Goal: Task Accomplishment & Management: Complete application form

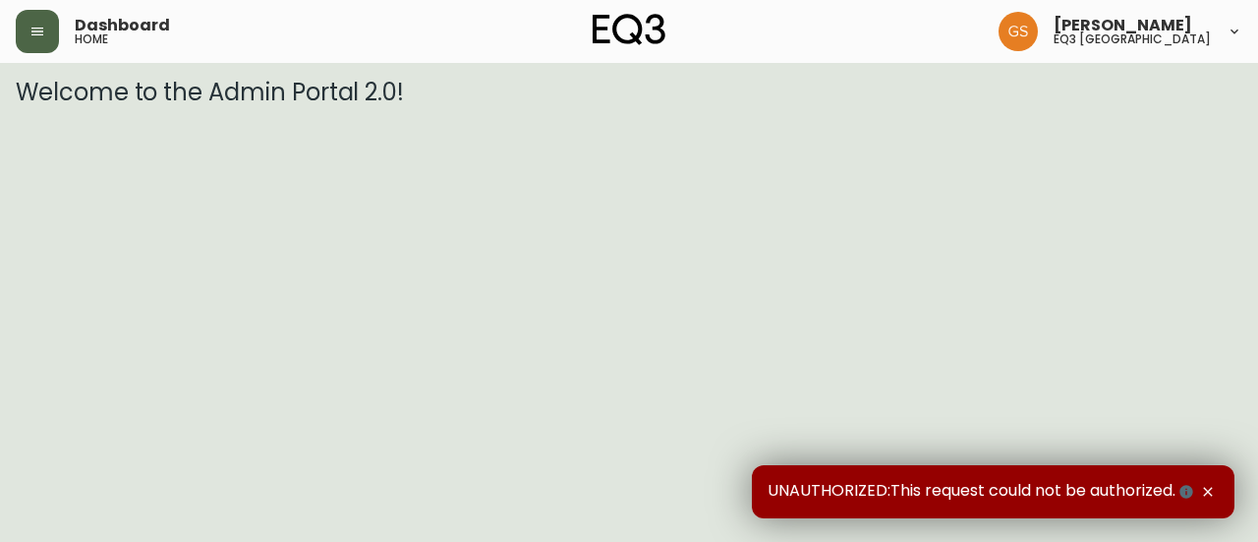
click at [31, 32] on icon "button" at bounding box center [37, 32] width 16 height 16
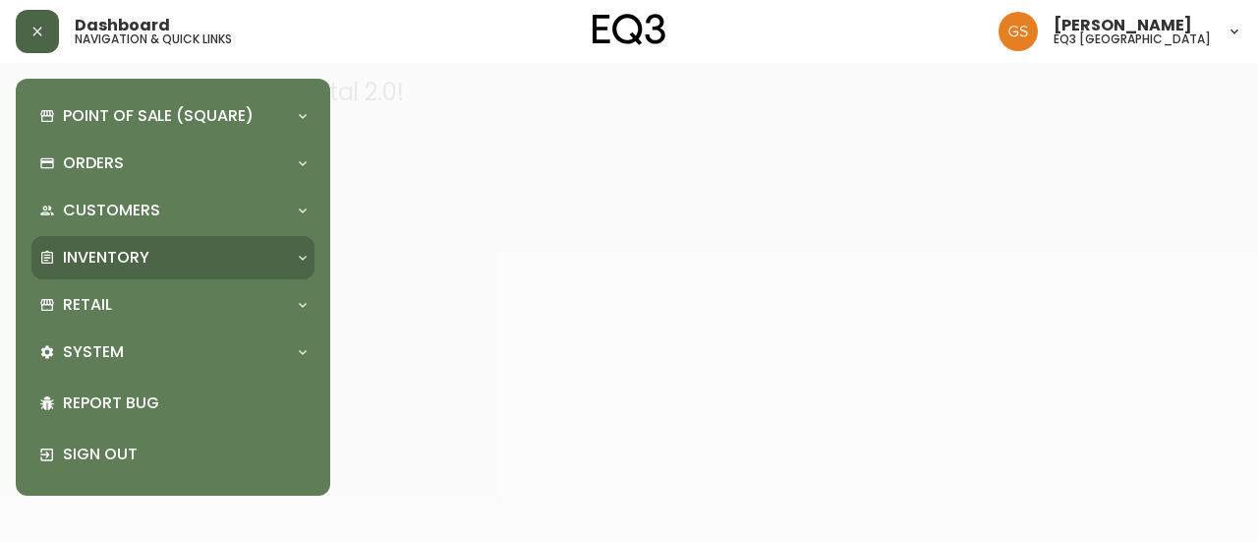
click at [250, 260] on div "Inventory" at bounding box center [163, 258] width 248 height 22
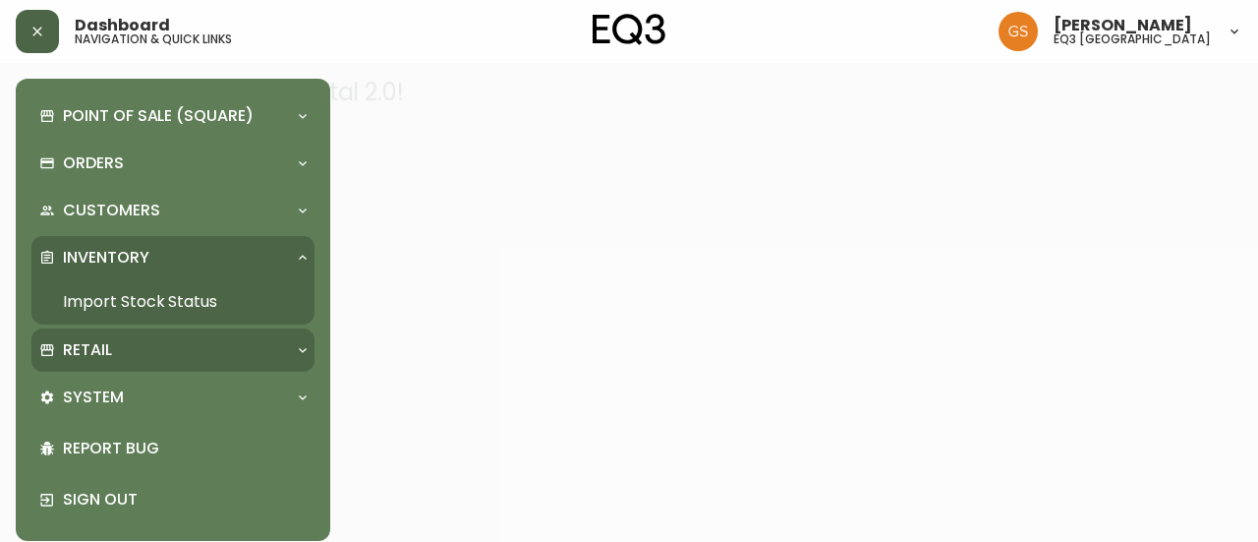
click at [217, 349] on div "Retail" at bounding box center [163, 350] width 248 height 22
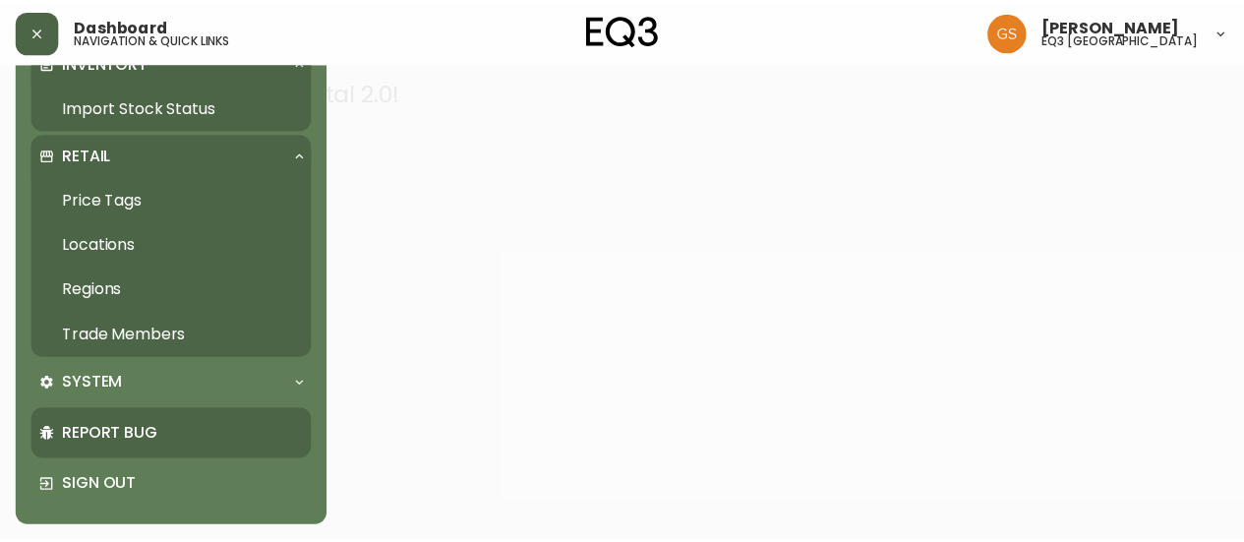
scroll to position [195, 0]
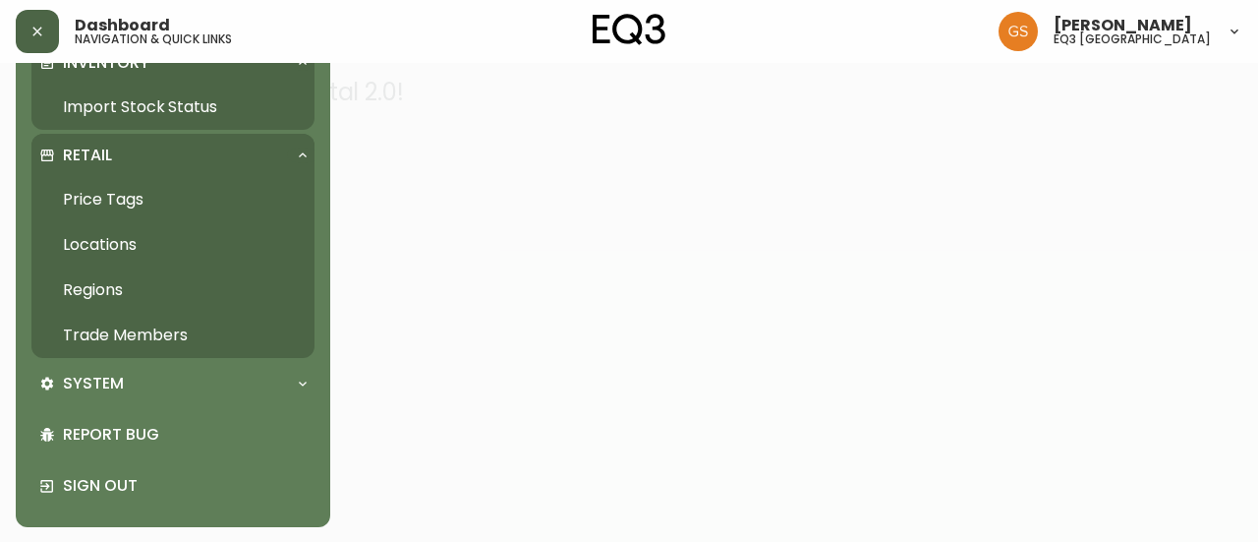
click at [179, 338] on link "Trade Members" at bounding box center [172, 335] width 283 height 45
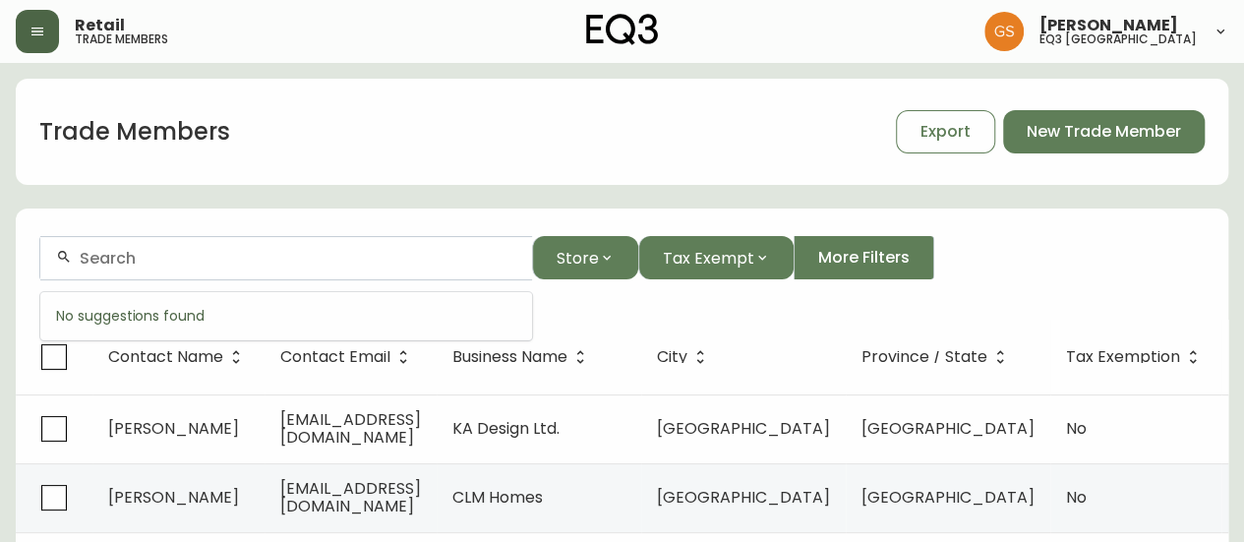
click at [368, 251] on input "text" at bounding box center [298, 258] width 436 height 19
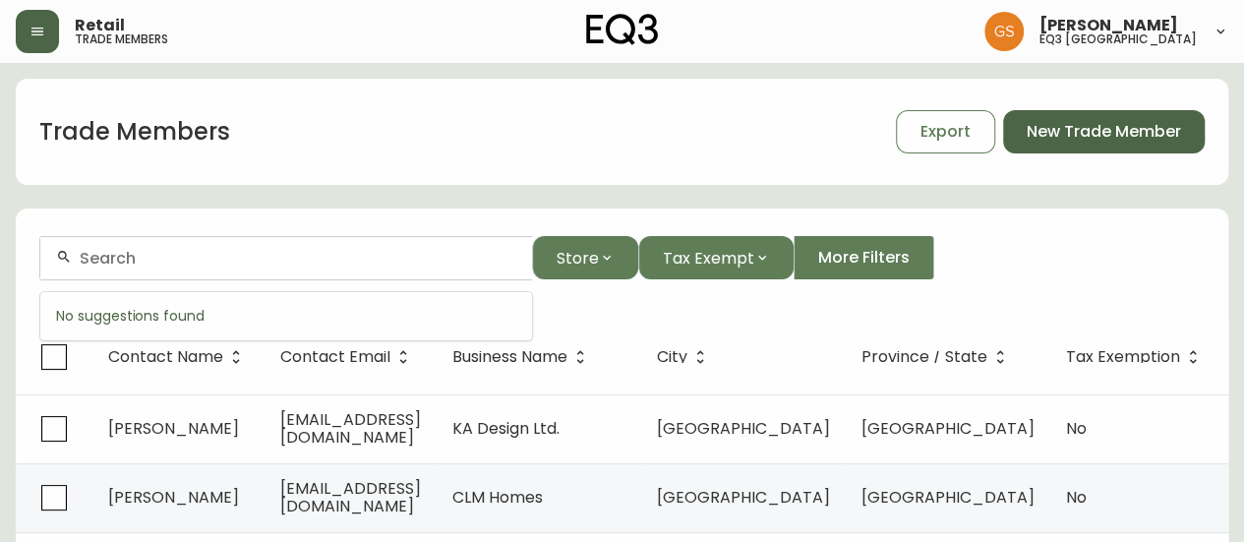
click at [1079, 117] on button "New Trade Member" at bounding box center [1104, 131] width 202 height 43
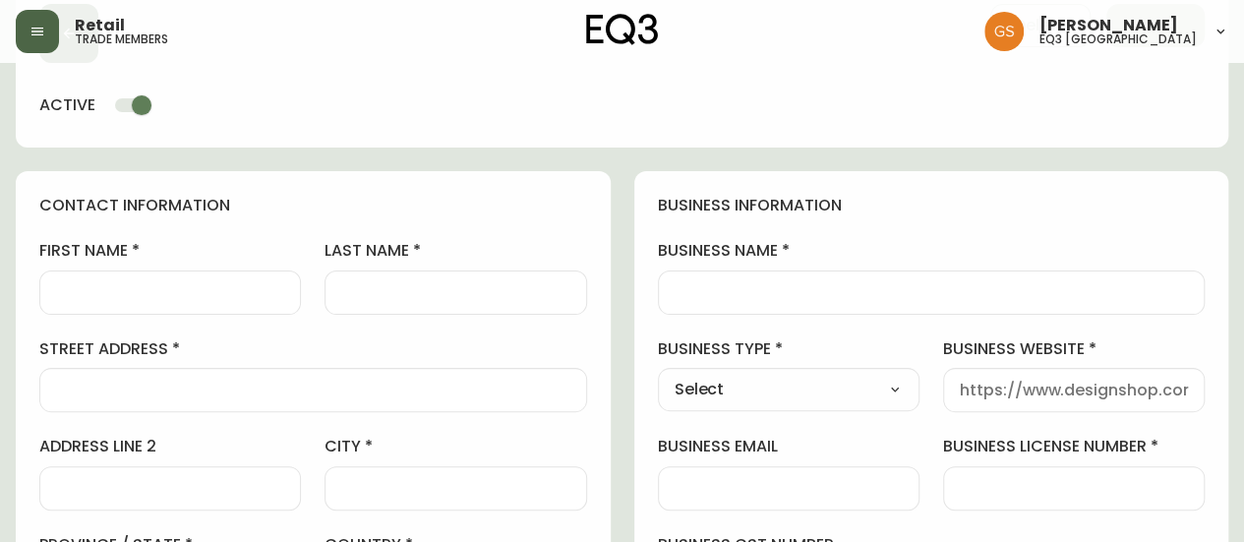
scroll to position [393, 0]
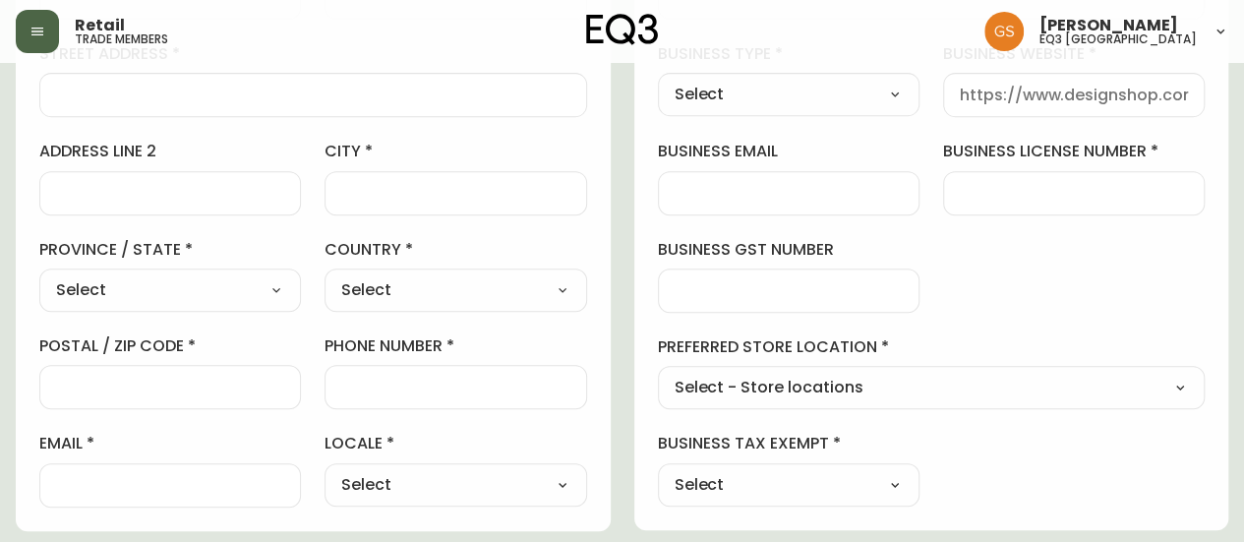
click at [779, 290] on input "business gst number" at bounding box center [788, 290] width 228 height 19
click at [961, 178] on div at bounding box center [1073, 193] width 261 height 44
paste input "780467486"
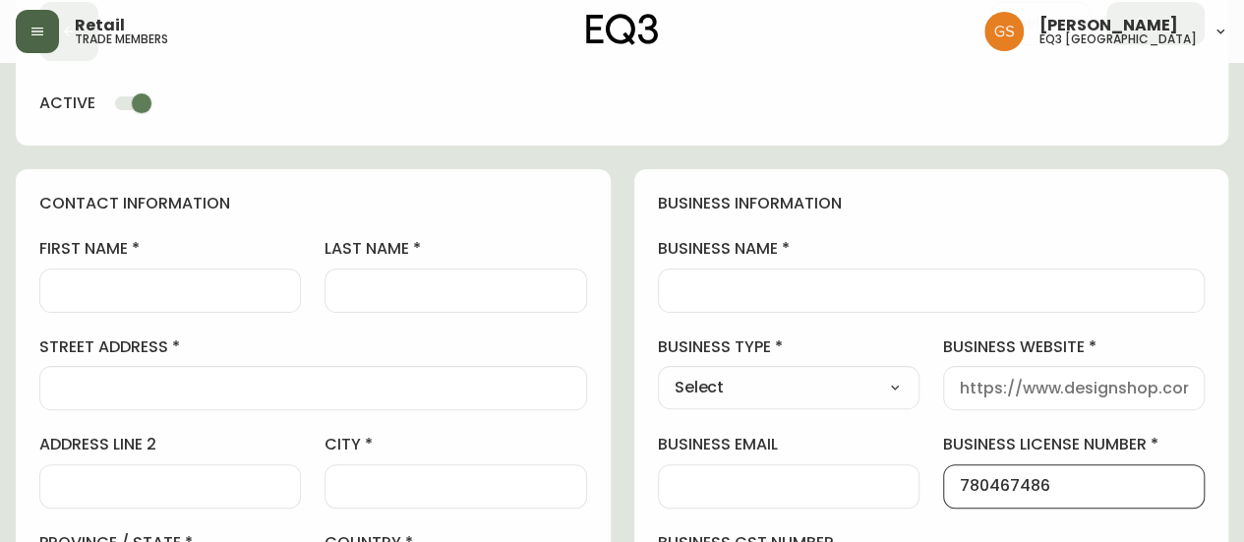
scroll to position [98, 0]
type input "780467486"
click at [783, 302] on div at bounding box center [932, 292] width 548 height 44
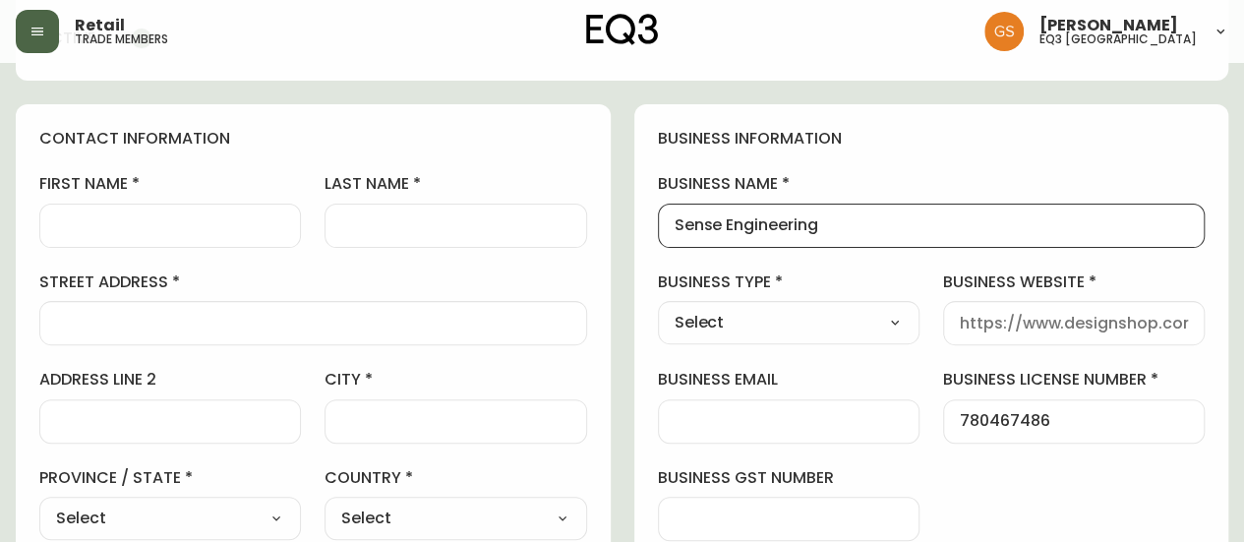
scroll to position [197, 0]
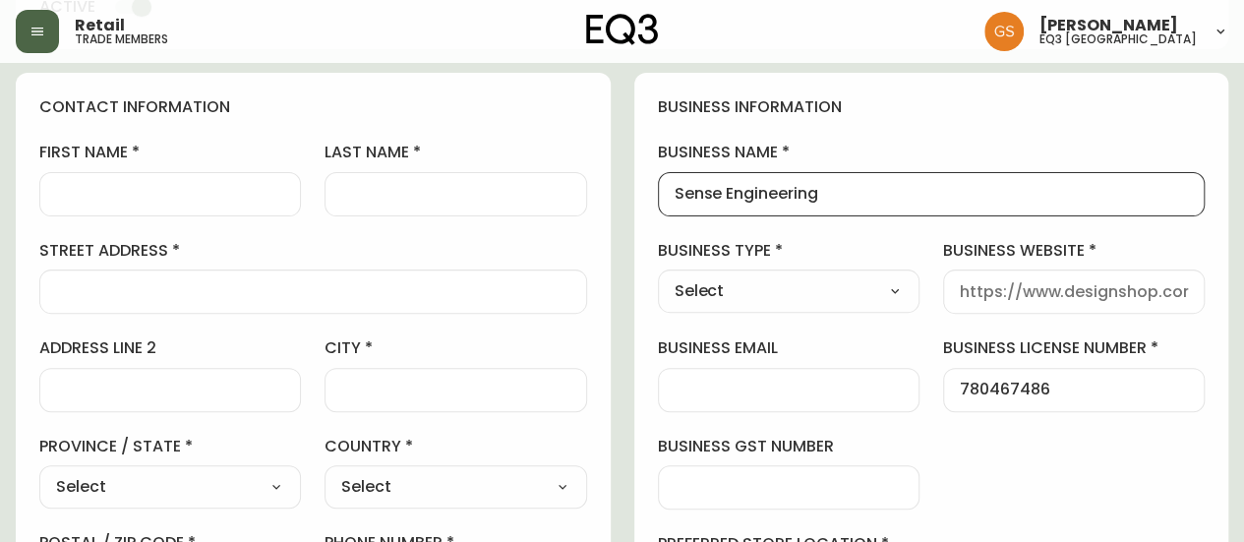
type input "Sense Engineering"
click at [820, 292] on select "Select Interior Designer Architect Home Builder Contractor Real Estate Agent Ho…" at bounding box center [788, 290] width 261 height 29
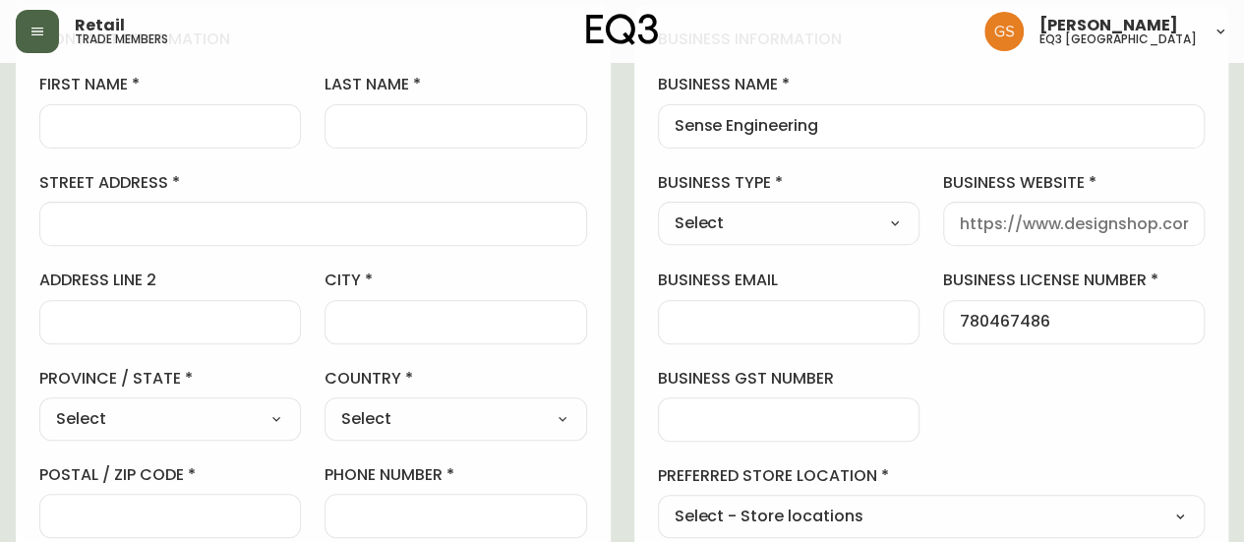
scroll to position [295, 0]
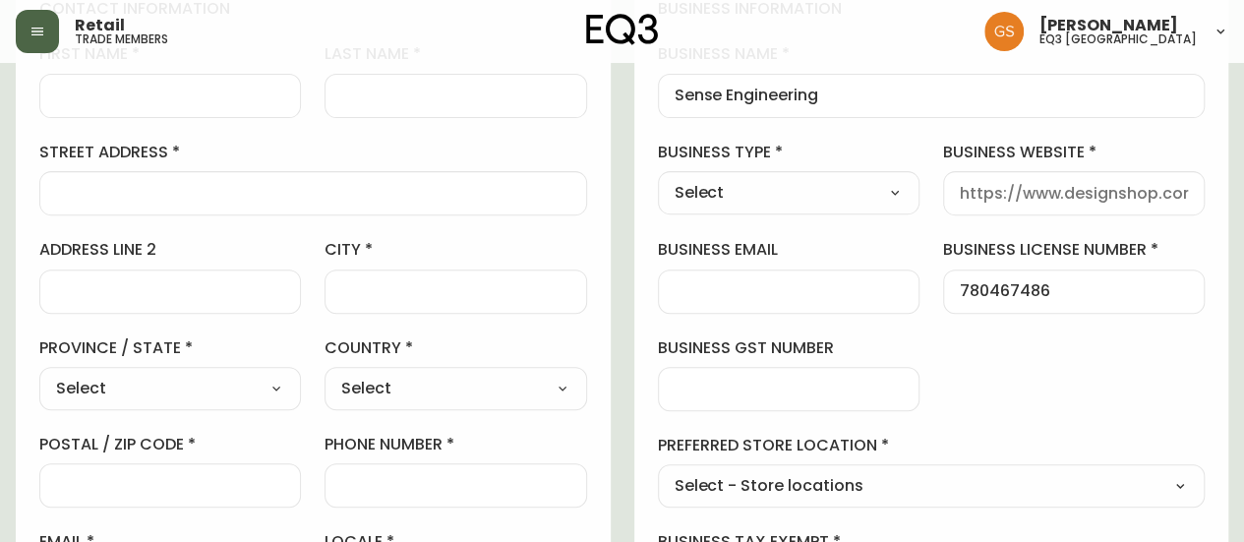
click at [786, 169] on div "business type Select Select Interior Designer Architect Home Builder Contractor…" at bounding box center [788, 179] width 261 height 74
click at [786, 191] on select "Select Interior Designer Architect Home Builder Contractor Real Estate Agent Ho…" at bounding box center [788, 192] width 261 height 29
select select "Other"
click at [658, 178] on select "Select Interior Designer Architect Home Builder Contractor Real Estate Agent Ho…" at bounding box center [788, 192] width 261 height 29
type input "Other"
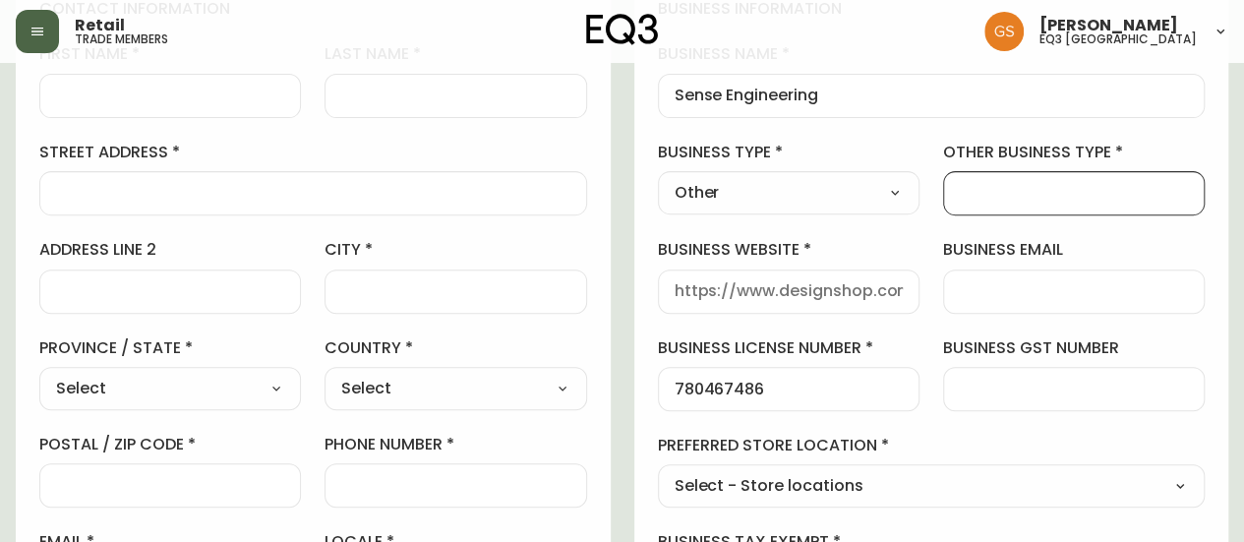
click at [962, 184] on input "other business type" at bounding box center [1073, 193] width 228 height 19
type input "Engineering Firm"
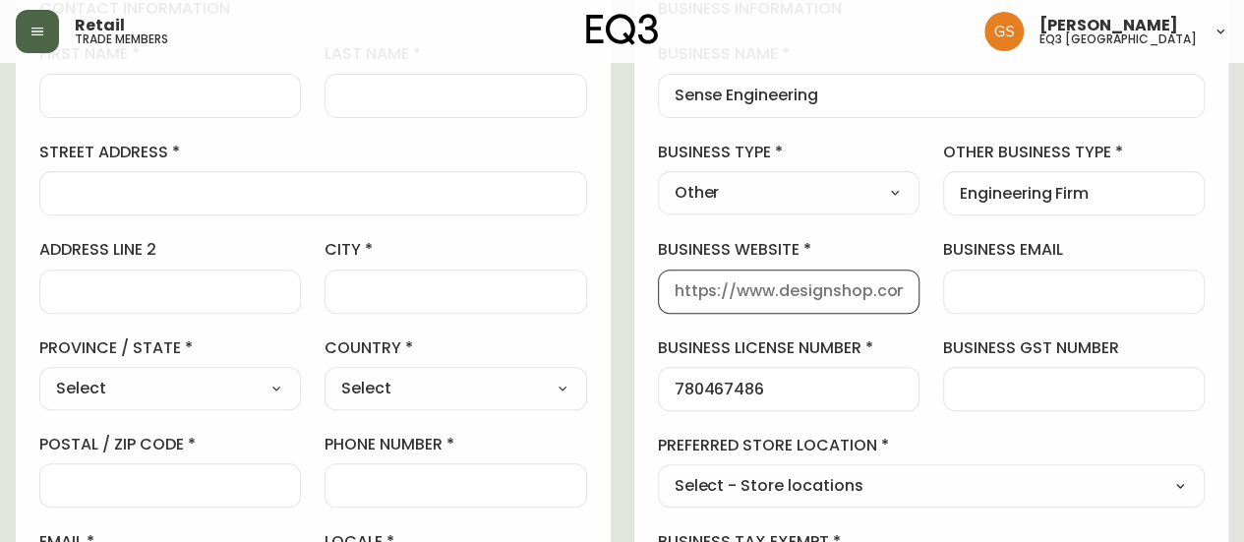
click at [839, 282] on input "business website" at bounding box center [788, 291] width 228 height 19
paste input "[URL][DOMAIN_NAME]"
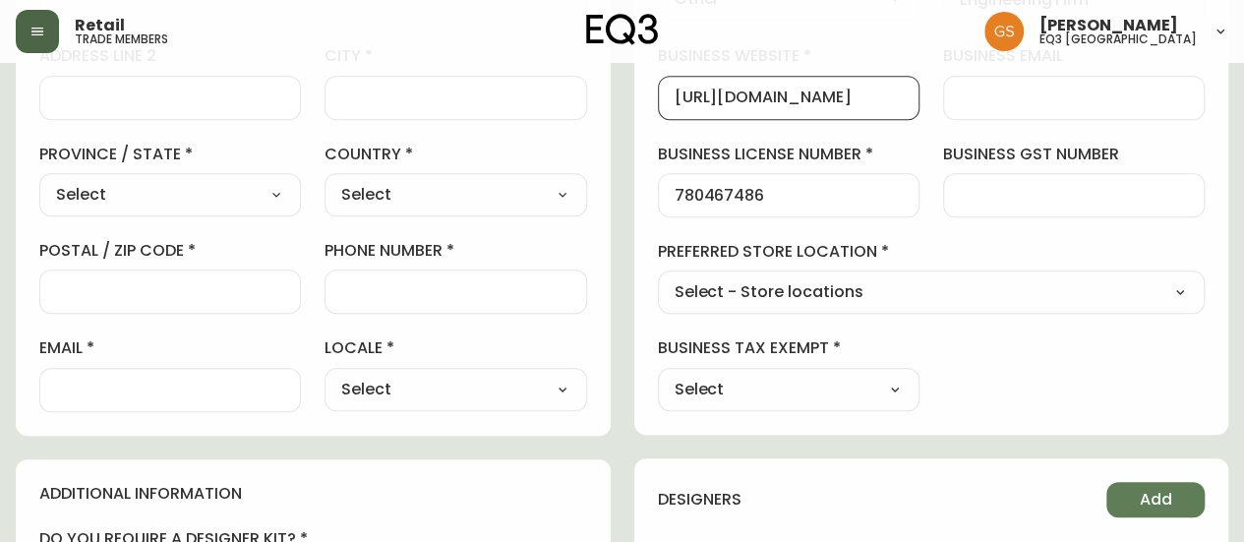
scroll to position [492, 0]
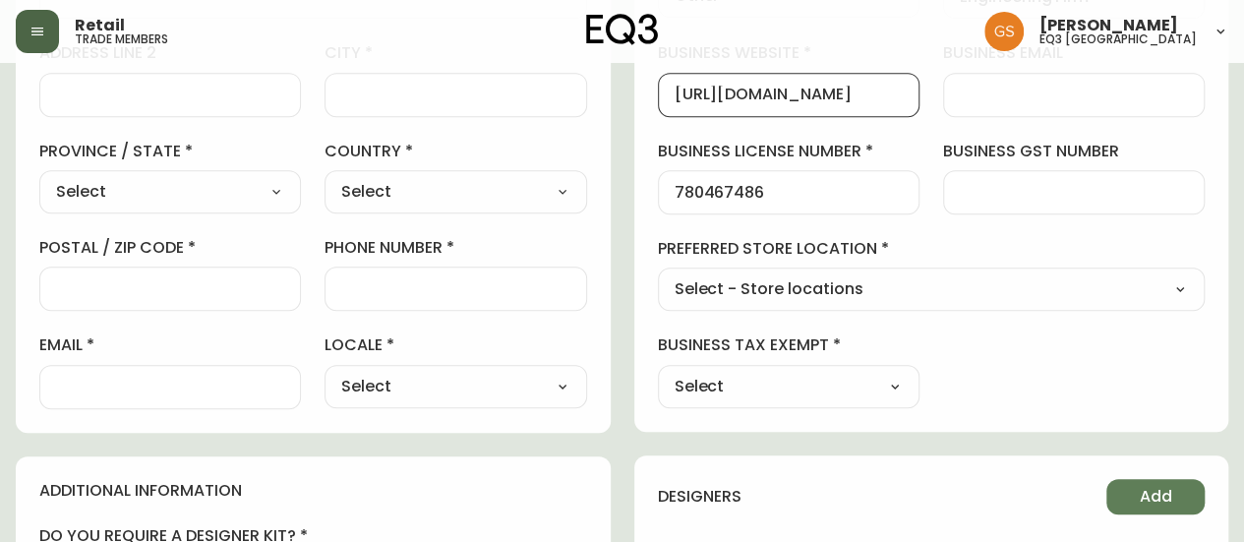
type input "[URL][DOMAIN_NAME]"
click at [853, 383] on select "Select Yes No" at bounding box center [788, 386] width 261 height 29
click at [859, 372] on select "Select Yes No" at bounding box center [788, 386] width 261 height 29
select select "false"
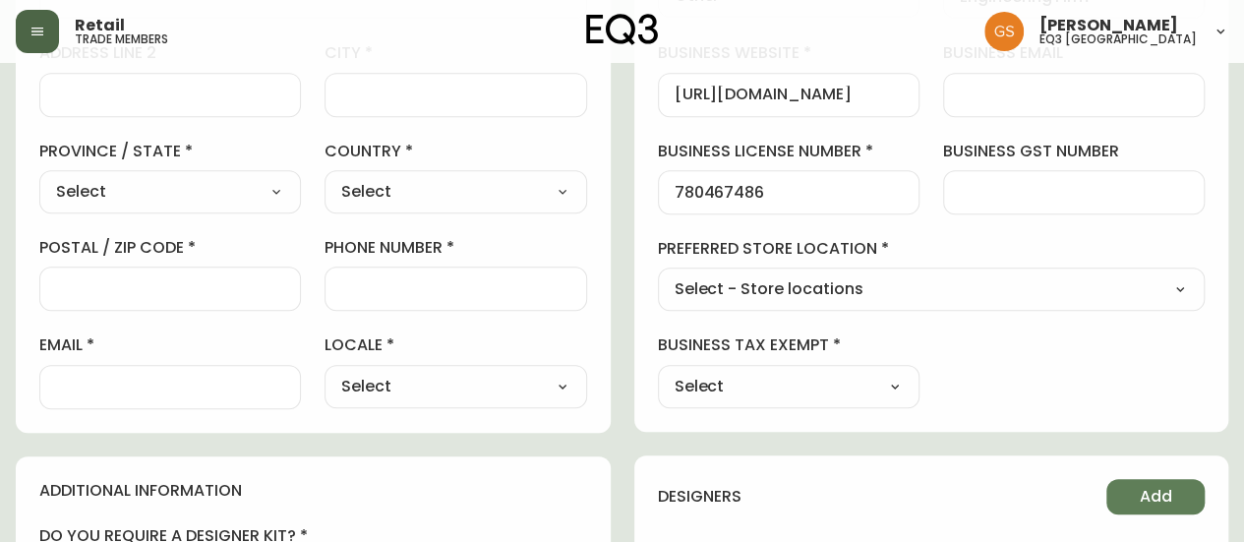
click at [658, 372] on select "Select Yes No" at bounding box center [788, 386] width 261 height 29
type input "No"
click at [830, 294] on select "Select - Store locations EQ3 [GEOGRAPHIC_DATA] EQ3 [GEOGRAPHIC_DATA] [GEOGRAPHI…" at bounding box center [932, 289] width 548 height 29
select select "cjw10z96q005b6gs00r6w7pwt"
click at [658, 275] on select "Select - Store locations EQ3 [GEOGRAPHIC_DATA] EQ3 [GEOGRAPHIC_DATA] [GEOGRAPHI…" at bounding box center [932, 289] width 548 height 29
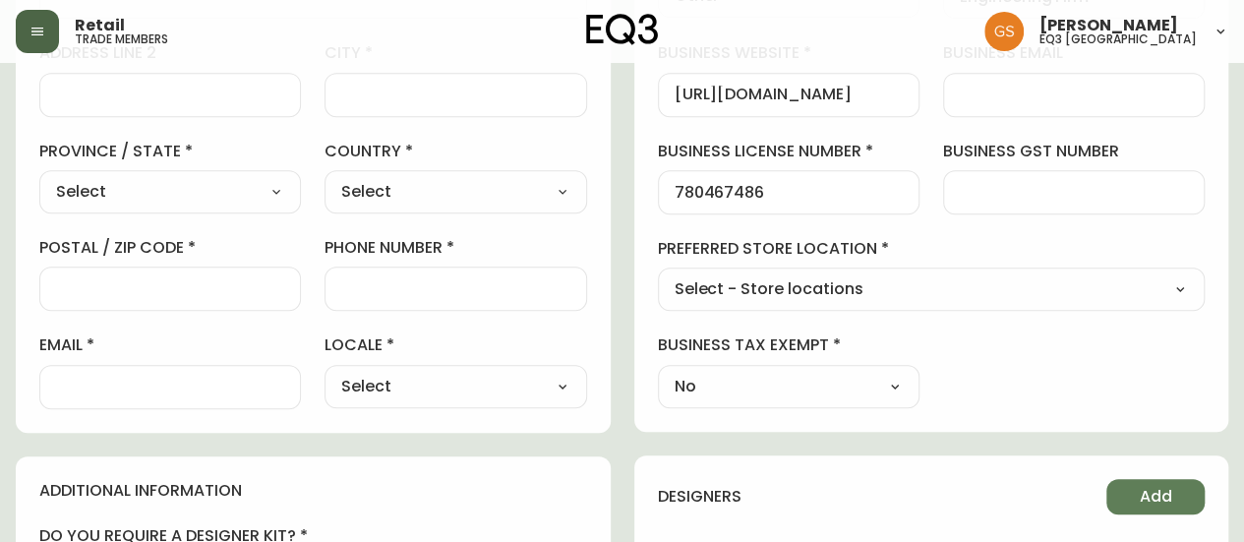
type input "EQ3 [GEOGRAPHIC_DATA]"
click at [376, 386] on select "Select CA_EN [GEOGRAPHIC_DATA] US_EN" at bounding box center [454, 386] width 261 height 29
select select "CA_EN"
click at [324, 372] on select "Select CA_EN [GEOGRAPHIC_DATA] US_EN" at bounding box center [454, 386] width 261 height 29
type input "CA_EN"
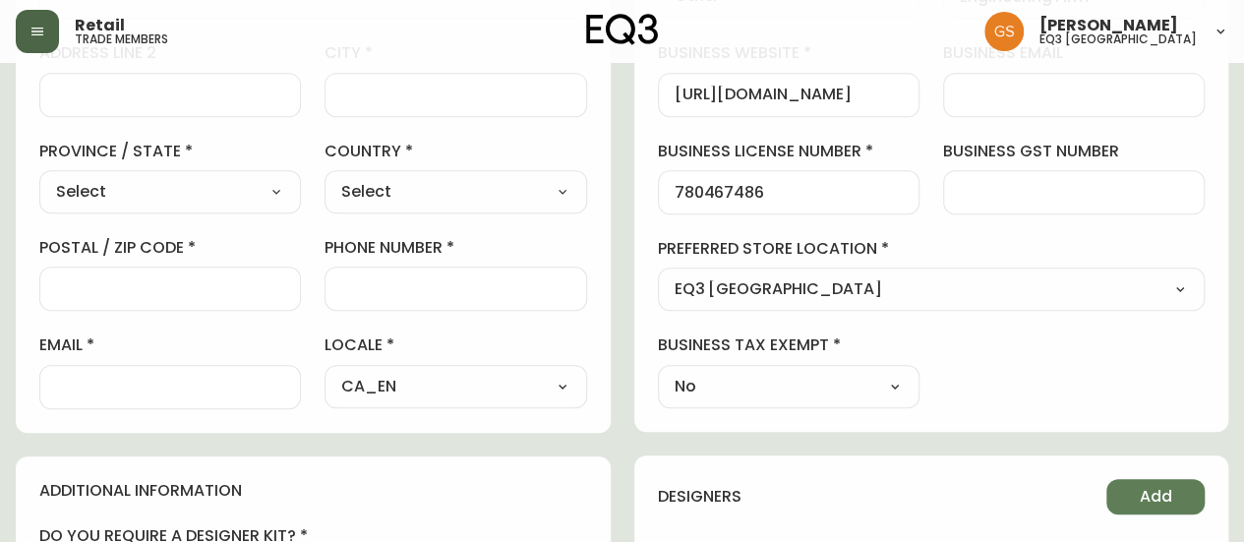
click at [431, 197] on select "Select [GEOGRAPHIC_DATA] [GEOGRAPHIC_DATA]" at bounding box center [454, 191] width 261 height 29
select select "CA"
click at [324, 177] on select "Select [GEOGRAPHIC_DATA] [GEOGRAPHIC_DATA]" at bounding box center [454, 191] width 261 height 29
type input "[GEOGRAPHIC_DATA]"
click at [269, 195] on select "Select [GEOGRAPHIC_DATA] [GEOGRAPHIC_DATA] [GEOGRAPHIC_DATA] [GEOGRAPHIC_DATA] …" at bounding box center [169, 191] width 261 height 29
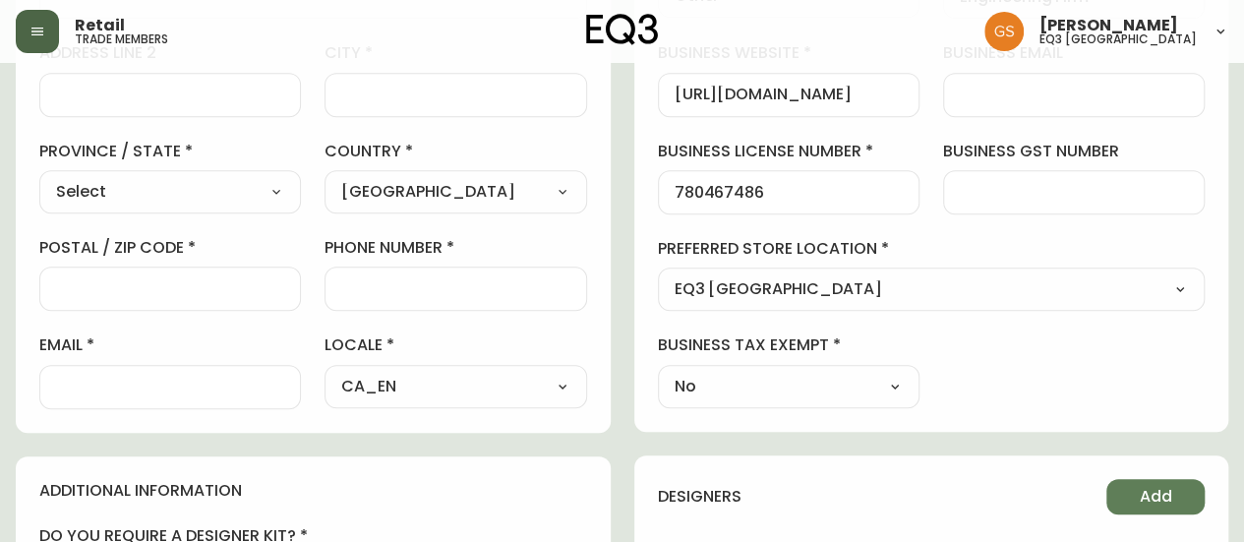
select select "ON"
click at [39, 177] on select "Select [GEOGRAPHIC_DATA] [GEOGRAPHIC_DATA] [GEOGRAPHIC_DATA] [GEOGRAPHIC_DATA] …" at bounding box center [169, 191] width 261 height 29
type input "[GEOGRAPHIC_DATA]"
click at [153, 365] on div at bounding box center [169, 387] width 261 height 44
paste input "[EMAIL_ADDRESS][DOMAIN_NAME]"
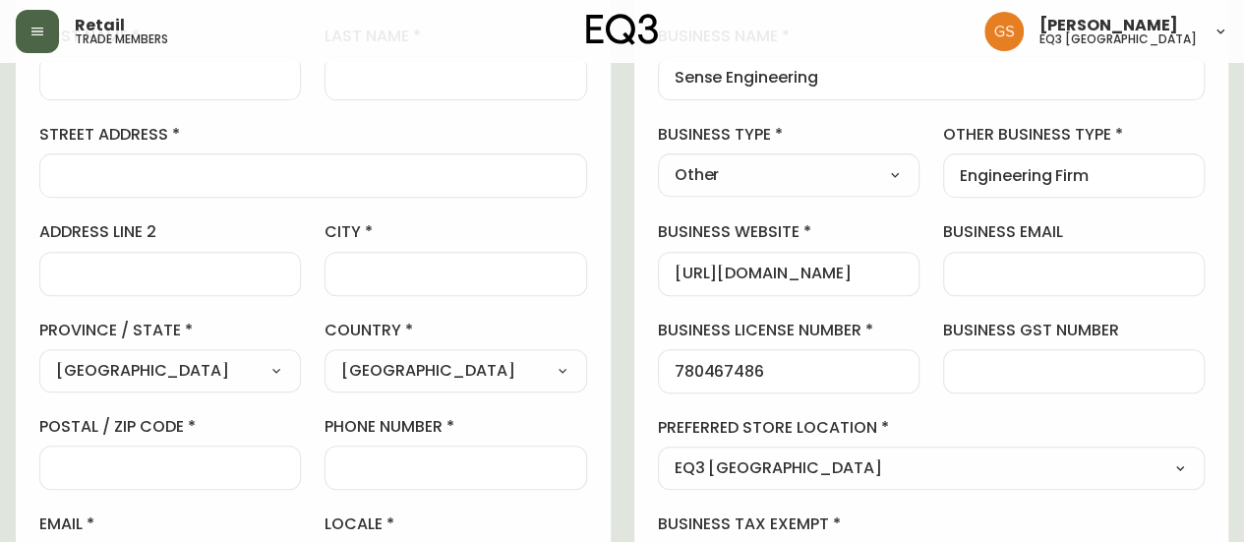
scroll to position [393, 0]
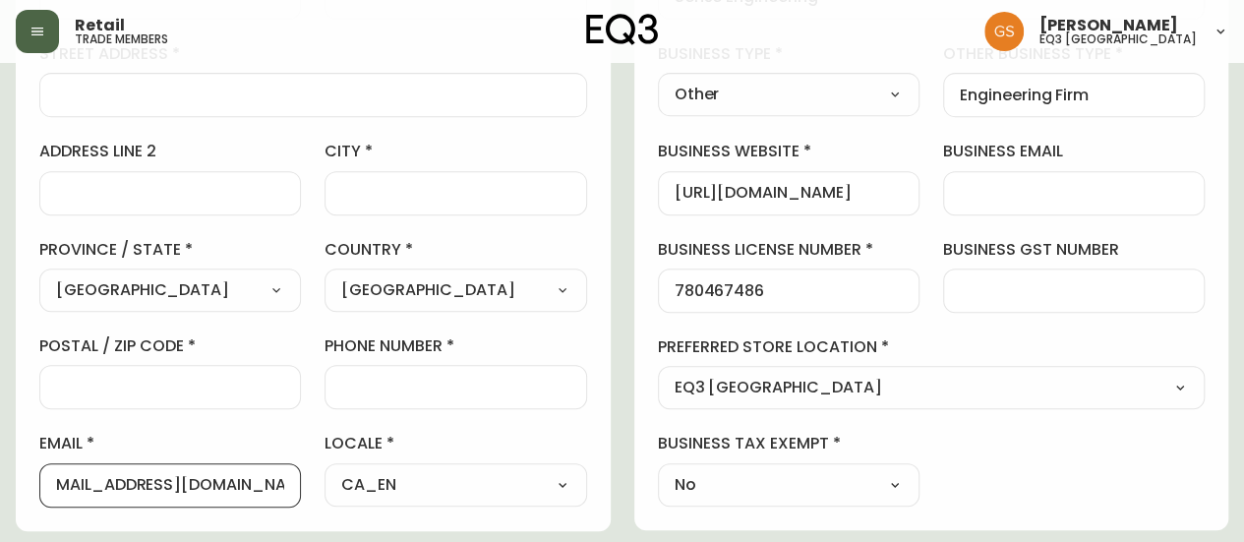
type input "[EMAIL_ADDRESS][DOMAIN_NAME]"
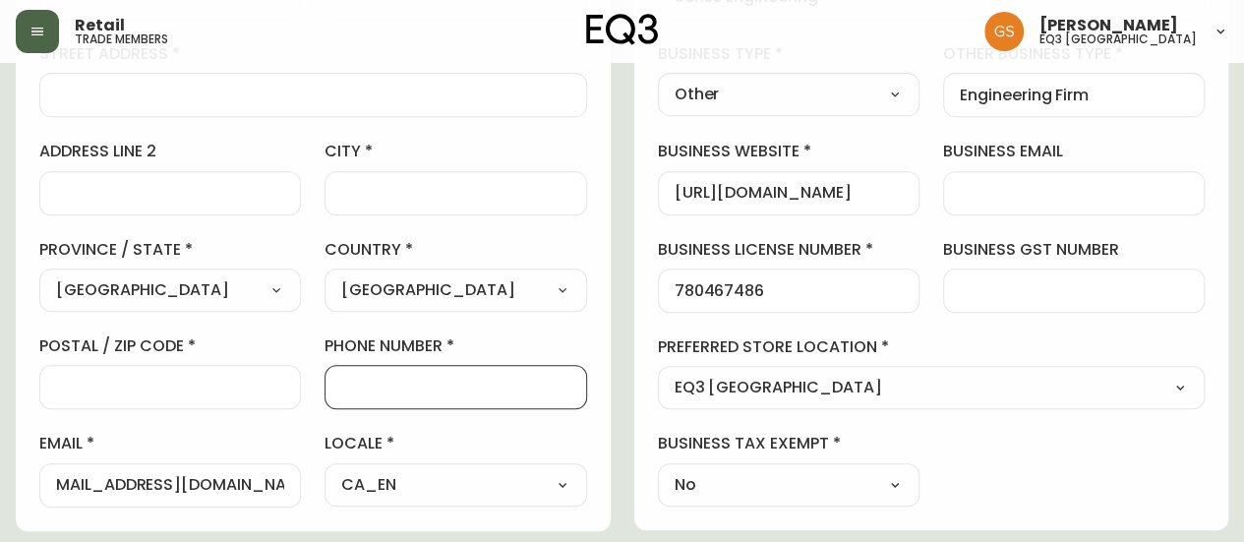
scroll to position [0, 0]
click at [359, 380] on input "phone number" at bounding box center [455, 386] width 228 height 19
type input "[PHONE_NUMBER]"
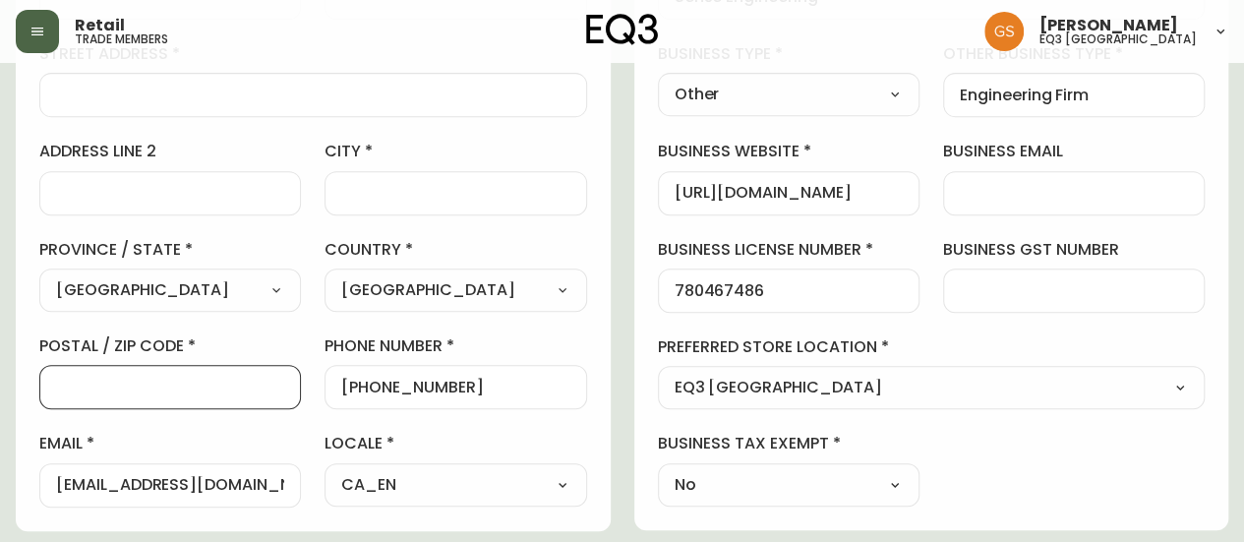
click at [202, 382] on input "postal / zip code" at bounding box center [170, 386] width 228 height 19
click at [485, 150] on label "city" at bounding box center [454, 152] width 261 height 22
click at [485, 184] on input "city" at bounding box center [455, 193] width 228 height 19
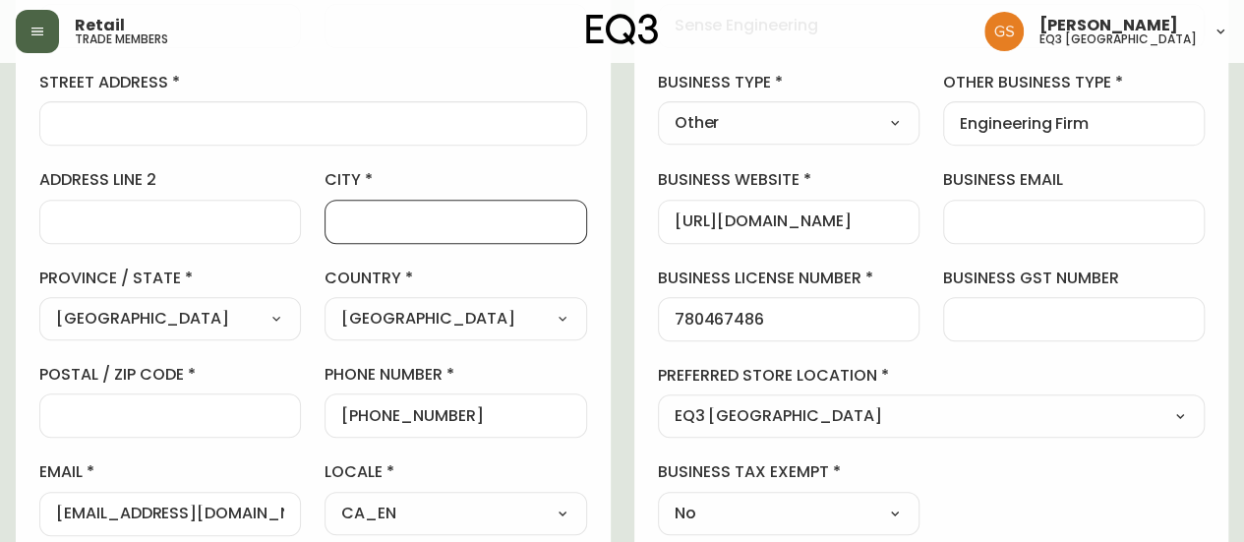
scroll to position [393, 0]
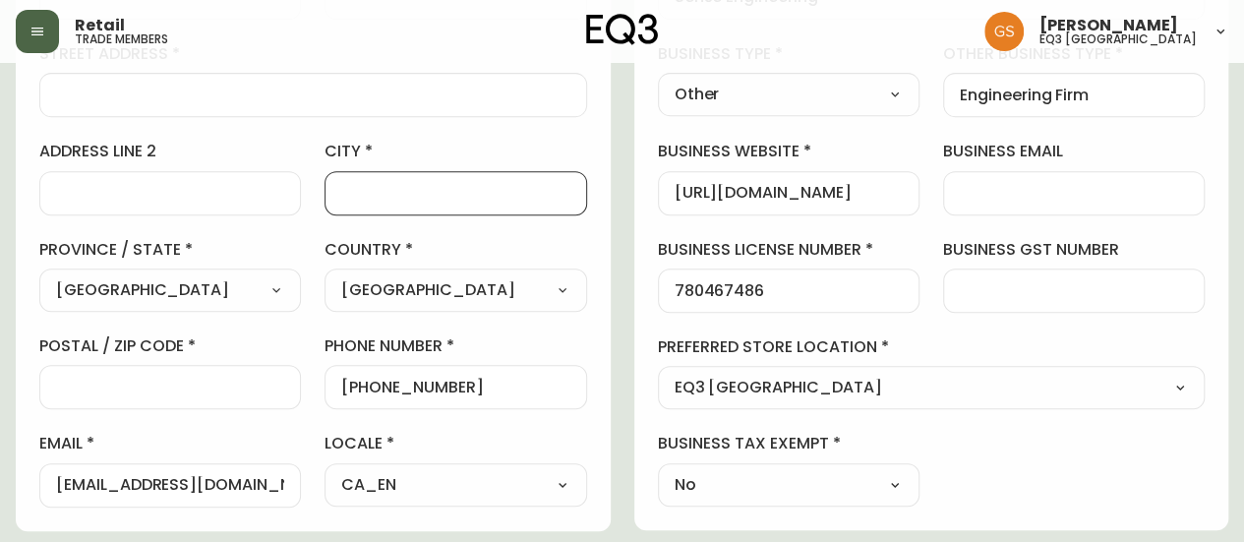
click at [162, 384] on input "postal / zip code" at bounding box center [170, 386] width 228 height 19
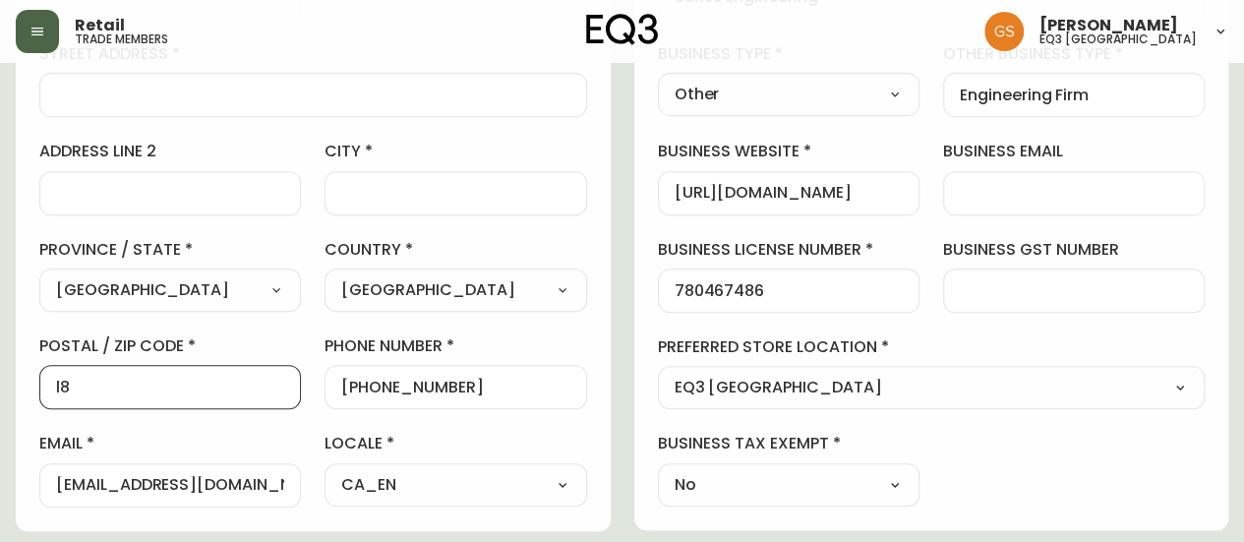
type input "l"
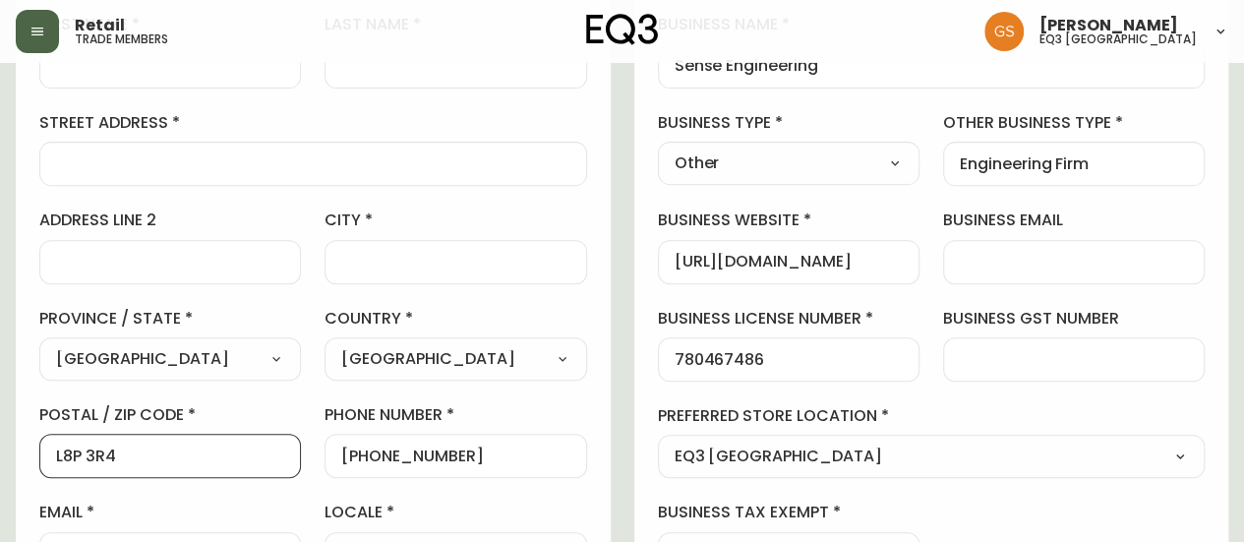
scroll to position [295, 0]
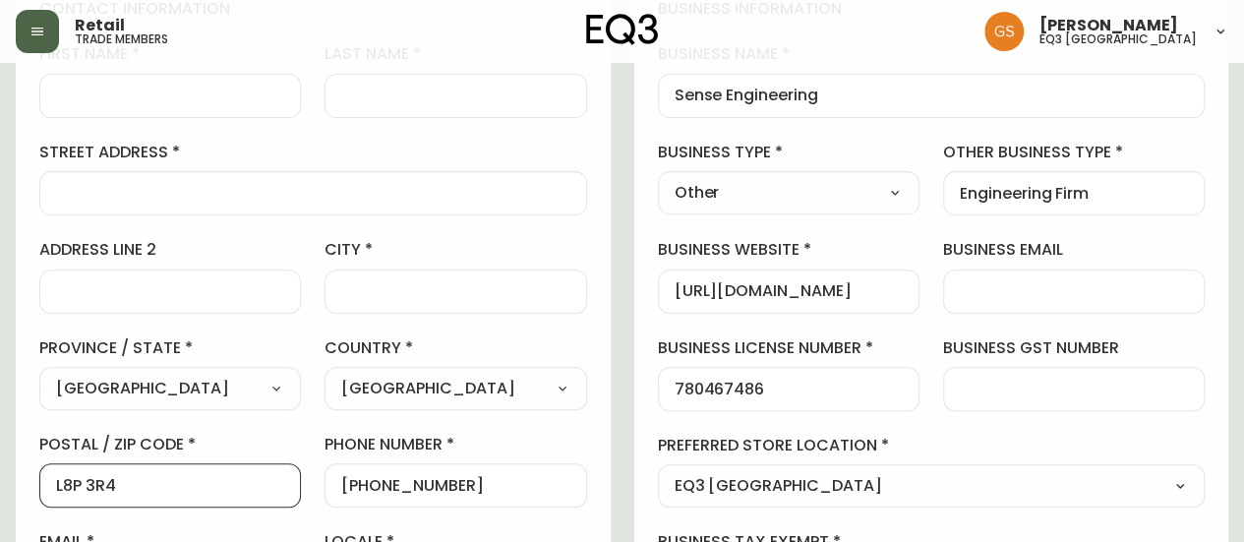
type input "L8P 3R4"
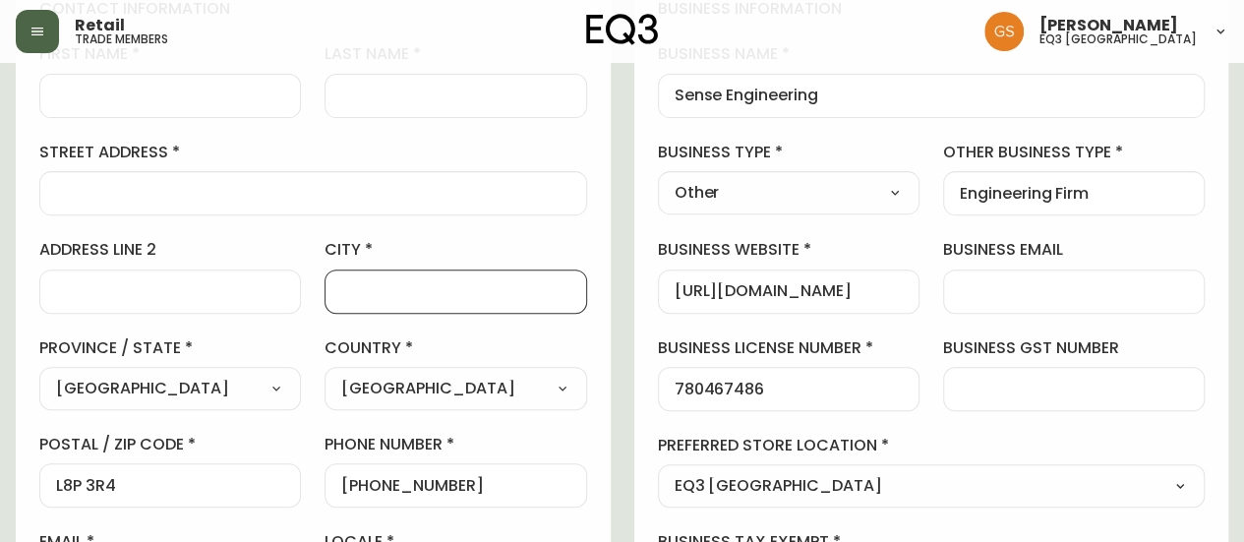
click at [358, 295] on input "city" at bounding box center [455, 291] width 228 height 19
type input "[PERSON_NAME]"
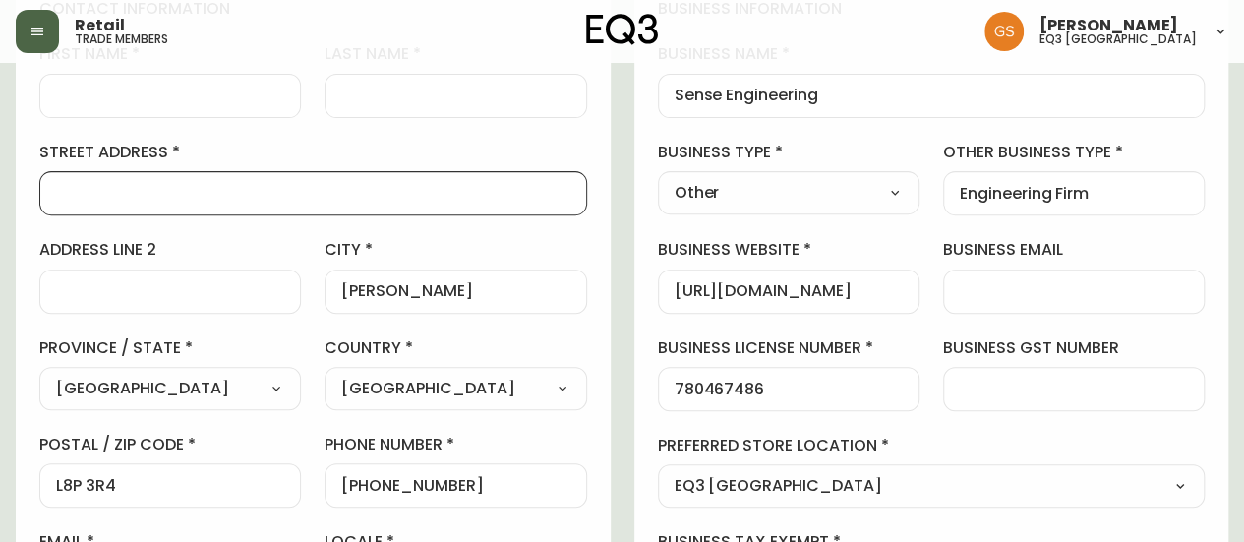
click at [177, 198] on input "street address" at bounding box center [313, 193] width 514 height 19
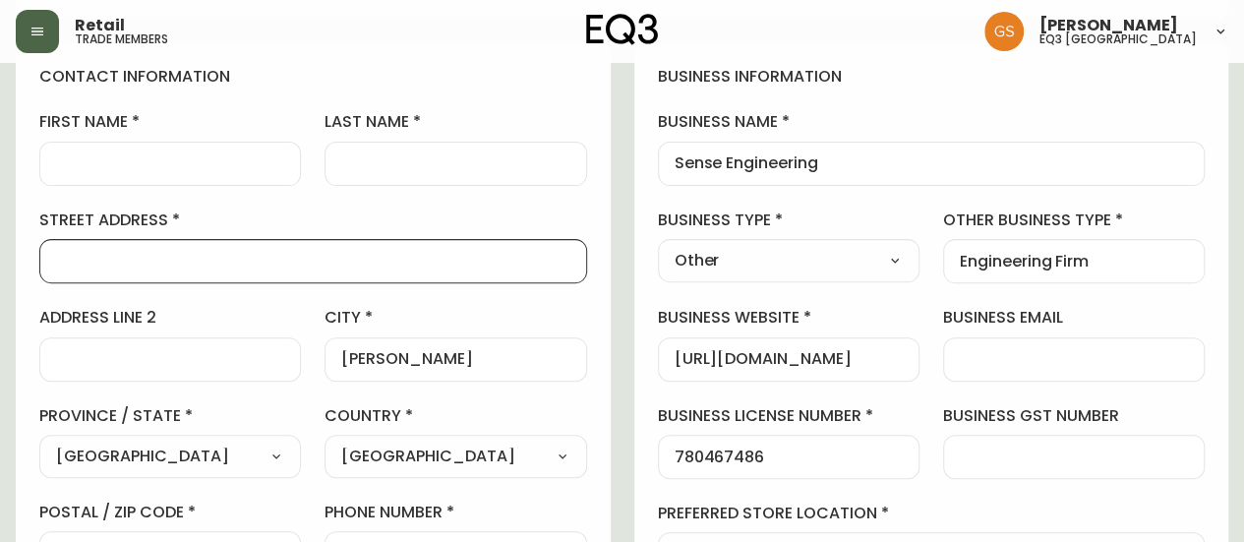
scroll to position [197, 0]
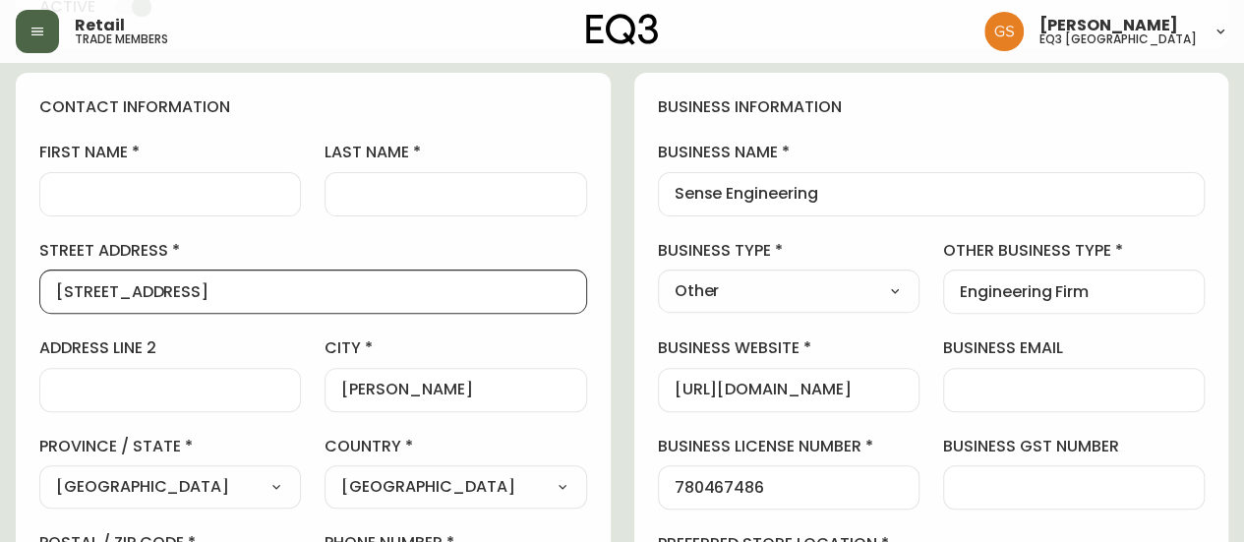
type input "[STREET_ADDRESS]"
click at [252, 198] on input "first name" at bounding box center [170, 194] width 228 height 19
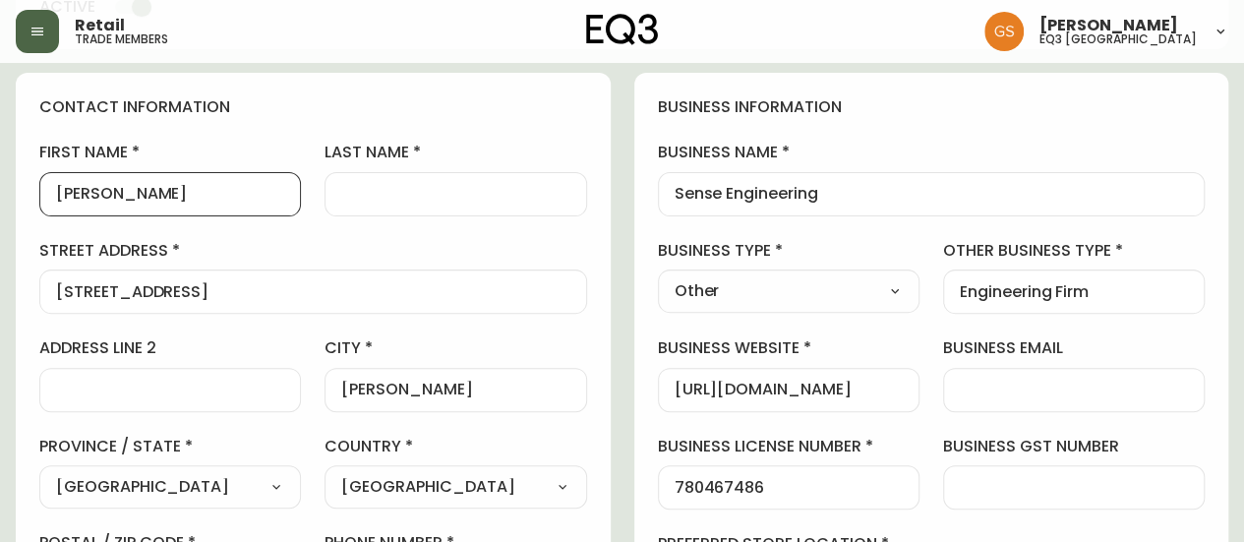
type input "[PERSON_NAME]"
click at [516, 176] on div at bounding box center [454, 194] width 261 height 44
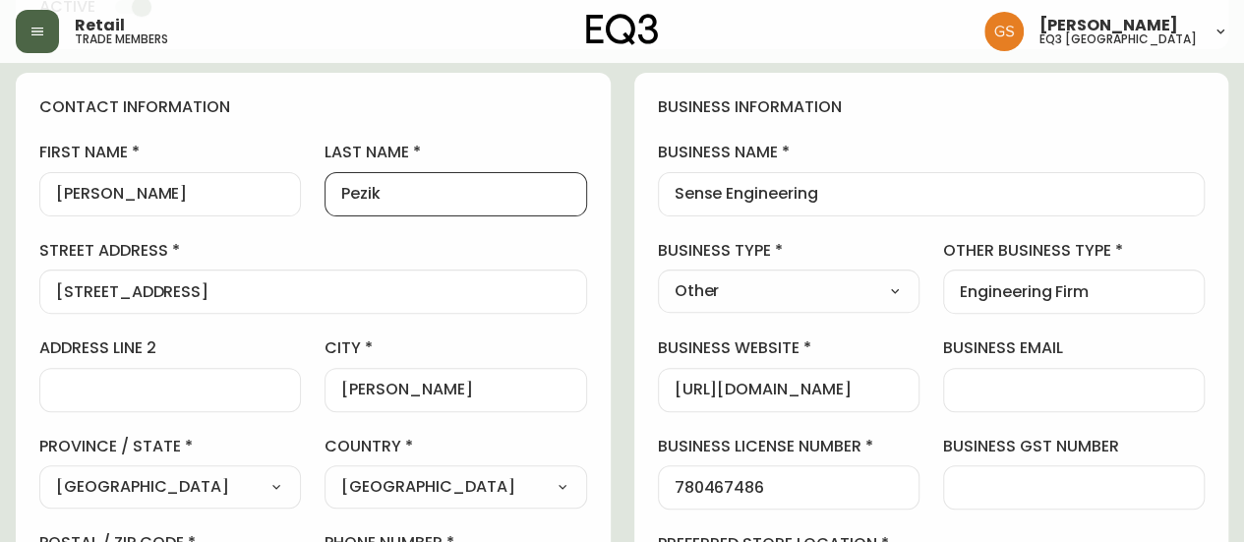
type input "Pezik"
click at [634, 121] on div "business information business name Sense Engineering business type Other Select…" at bounding box center [931, 400] width 595 height 654
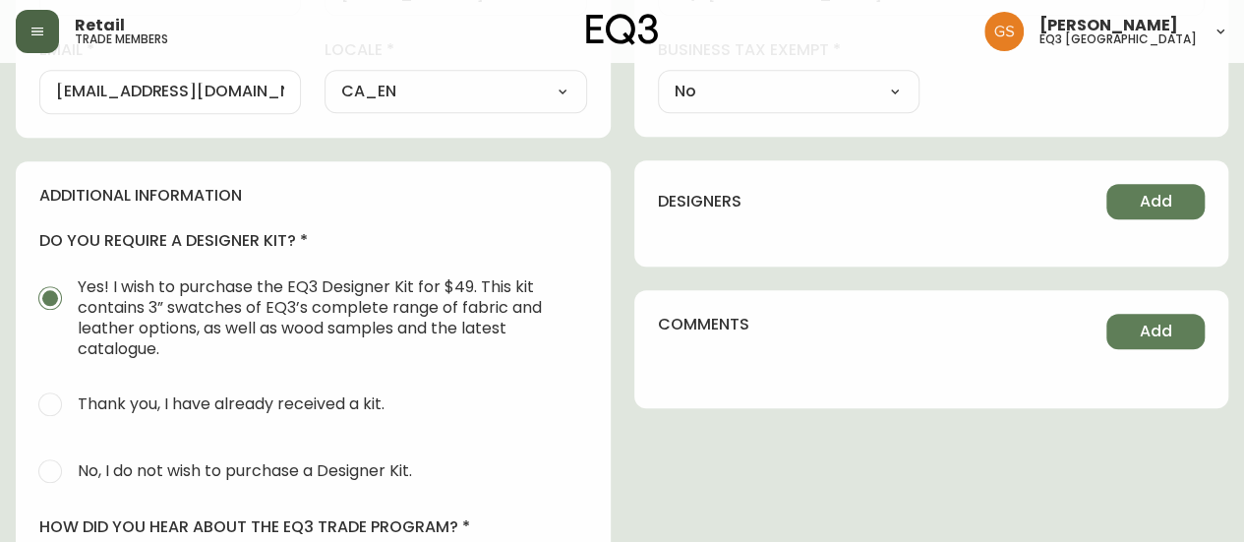
scroll to position [885, 0]
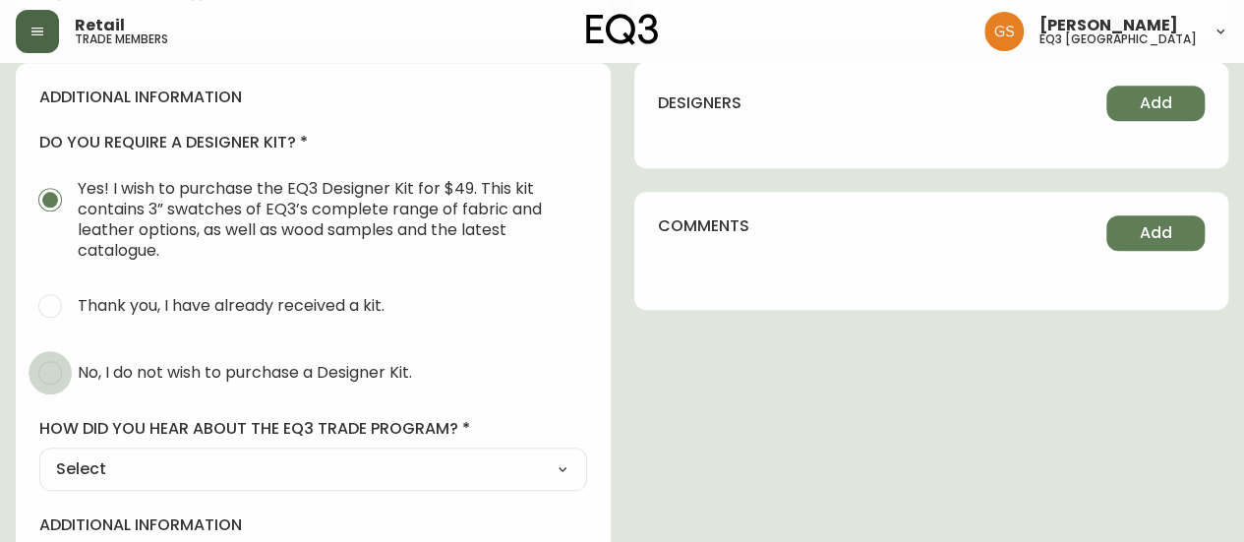
click at [65, 370] on input "No, I do not wish to purchase a Designer Kit." at bounding box center [50, 372] width 43 height 43
radio input "true"
radio input "false"
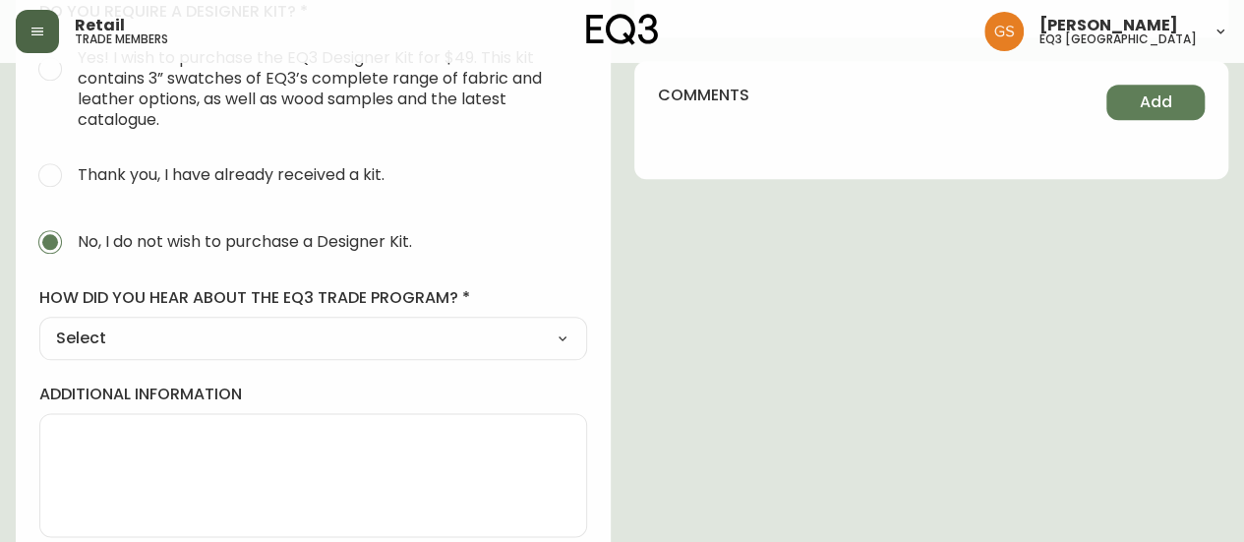
scroll to position [1030, 0]
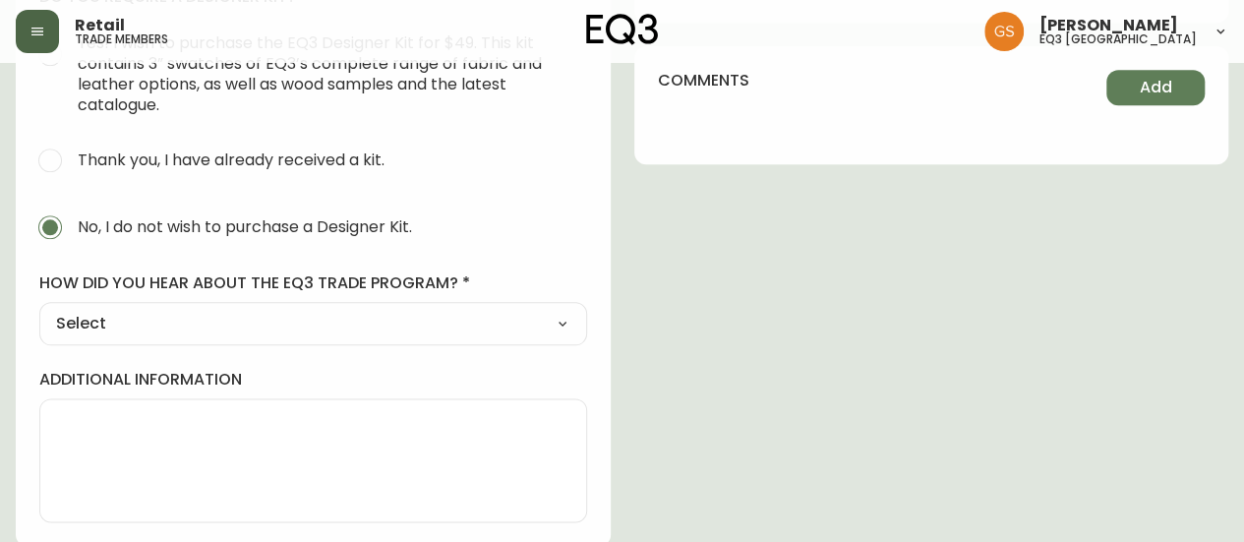
click at [485, 319] on select "Select Social Media Advertisement Trade Show Outreach from a Trade Rep Other" at bounding box center [313, 323] width 548 height 29
click at [421, 321] on select "Select Social Media Advertisement Trade Show Outreach from a Trade Rep Other" at bounding box center [313, 323] width 548 height 29
select select "Other"
click at [39, 309] on select "Select Social Media Advertisement Trade Show Outreach from a Trade Rep Other" at bounding box center [313, 323] width 548 height 29
type input "Other"
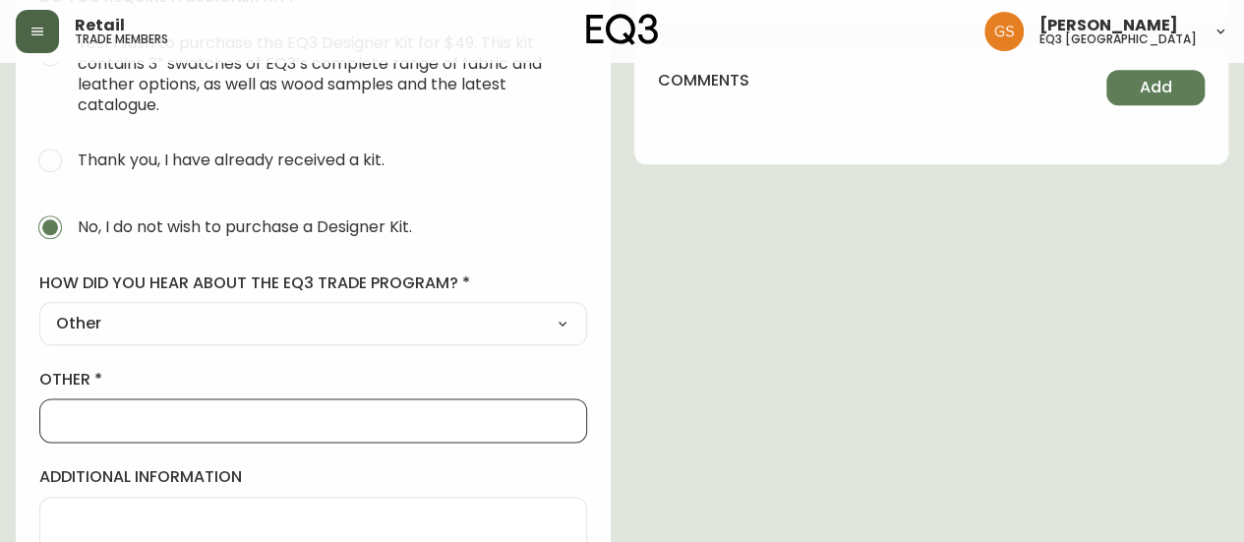
click at [192, 420] on input "other" at bounding box center [313, 420] width 514 height 19
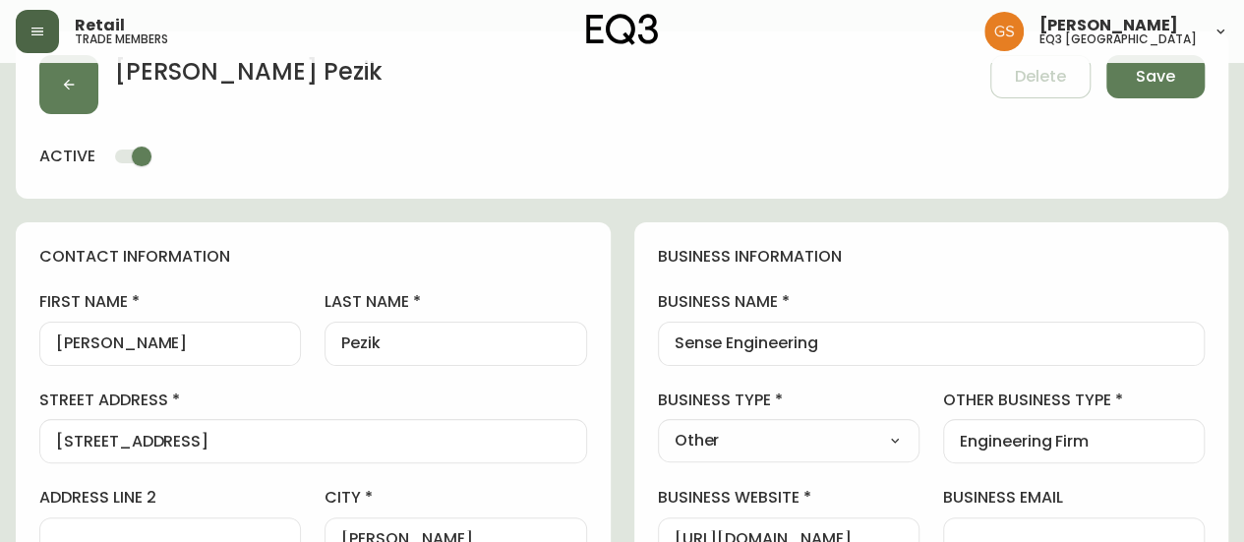
scroll to position [0, 0]
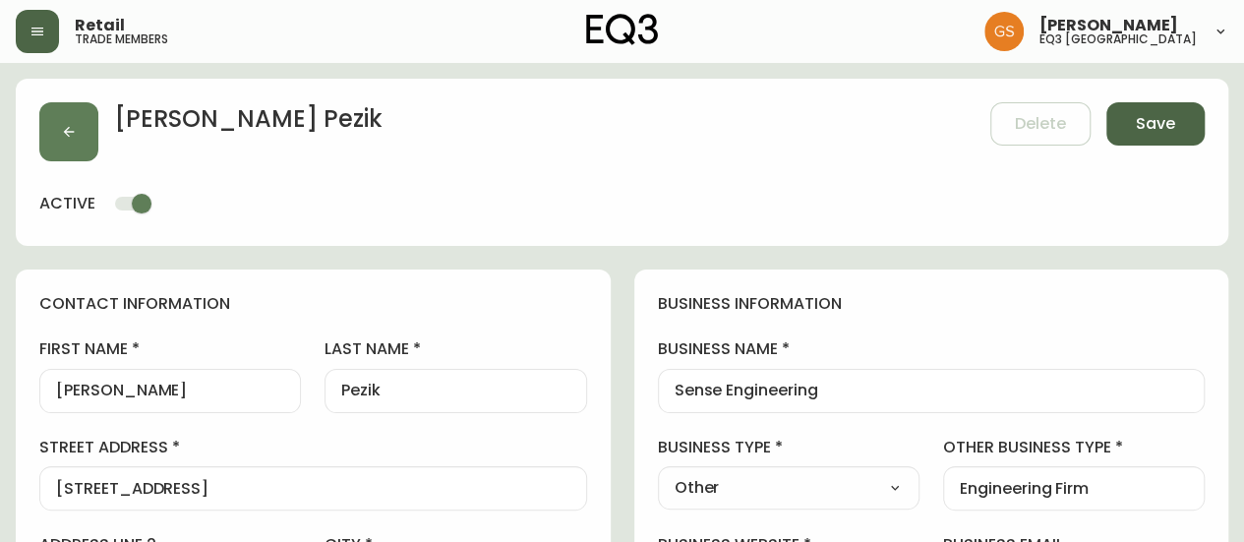
type input "Walk-In"
click at [1143, 116] on span "Save" at bounding box center [1154, 124] width 39 height 22
type input "[PHONE_NUMBER]"
type input "Other"
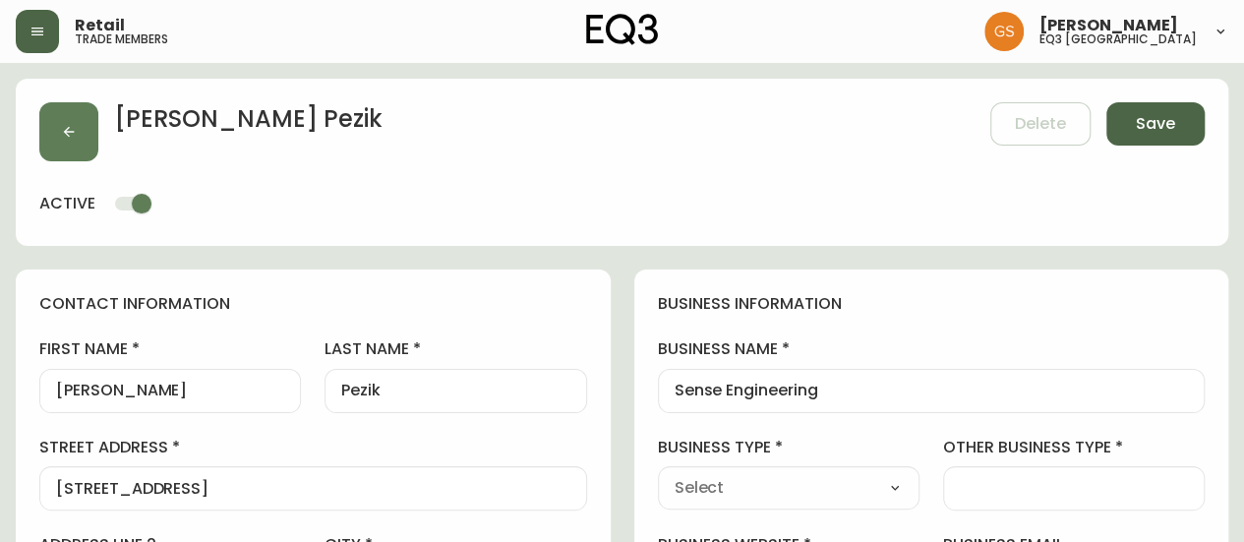
type input "Engineering Firm"
select select "Other"
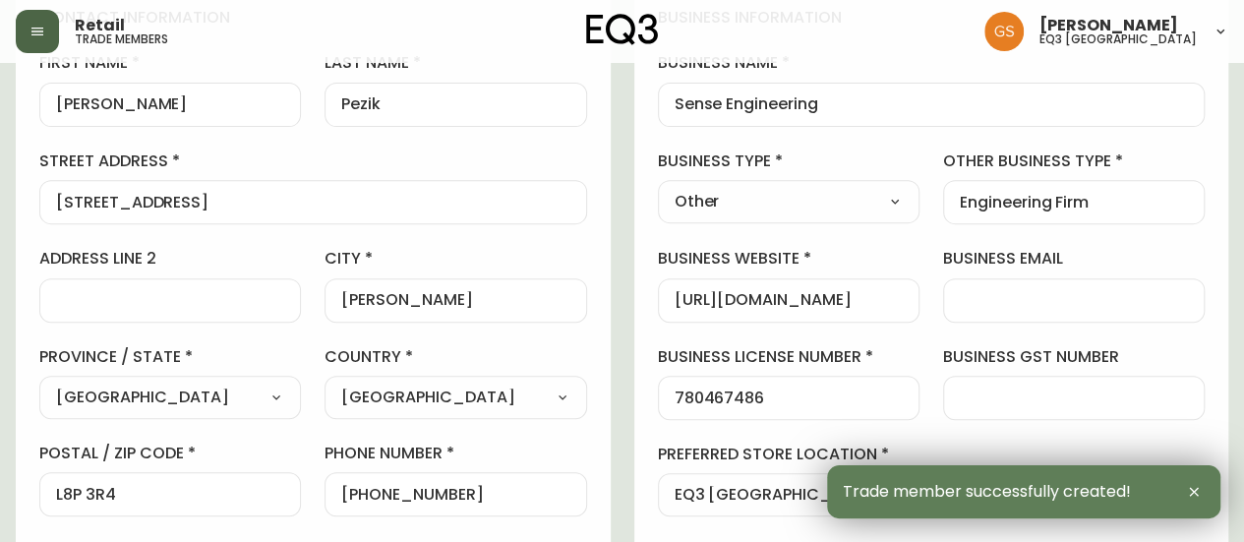
scroll to position [295, 0]
